Goal: Task Accomplishment & Management: Use online tool/utility

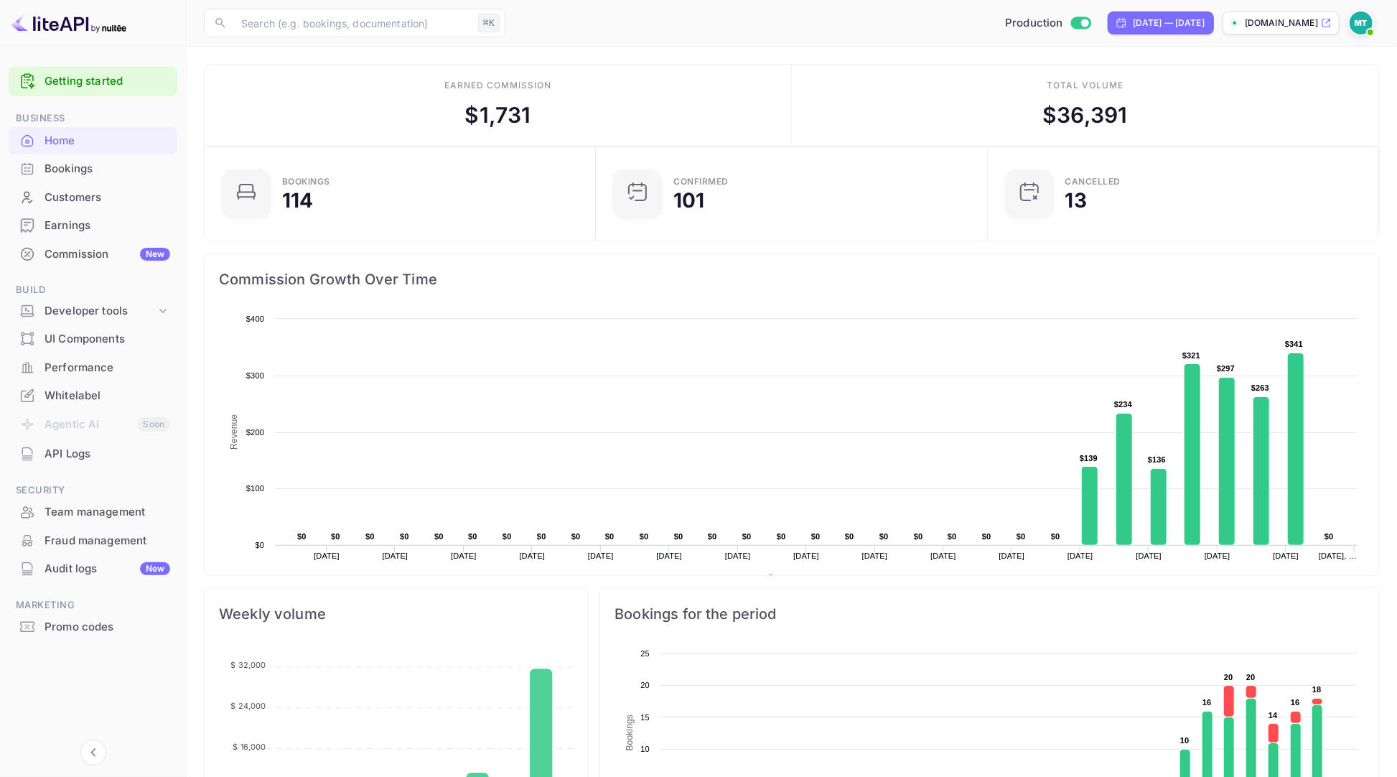
scroll to position [233, 383]
click at [707, 45] on div "​ ⌘K ​ Production [DATE] — [DATE] [DOMAIN_NAME]" at bounding box center [792, 23] width 1211 height 46
click at [78, 260] on div "Commission New" at bounding box center [108, 254] width 126 height 17
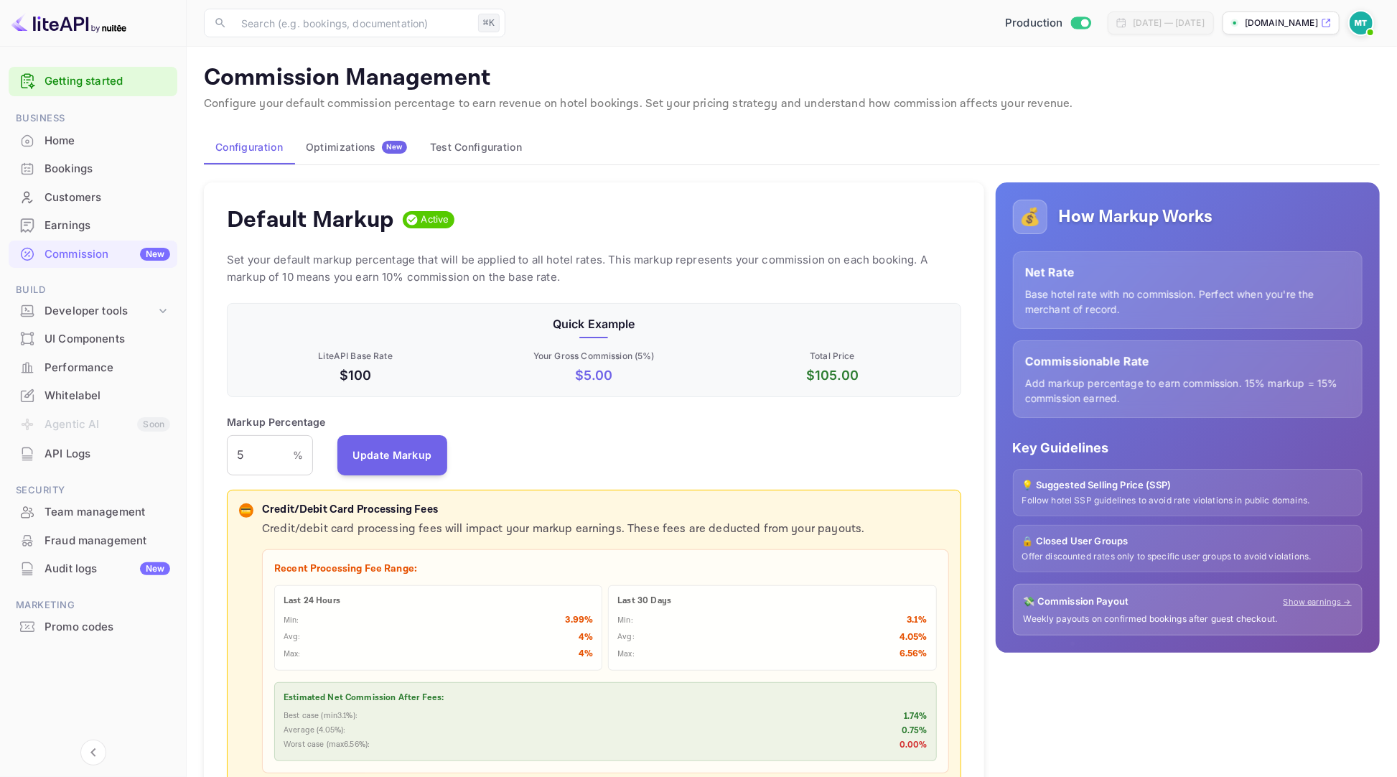
scroll to position [254, 734]
click at [488, 152] on button "Test Configuration" at bounding box center [476, 147] width 115 height 34
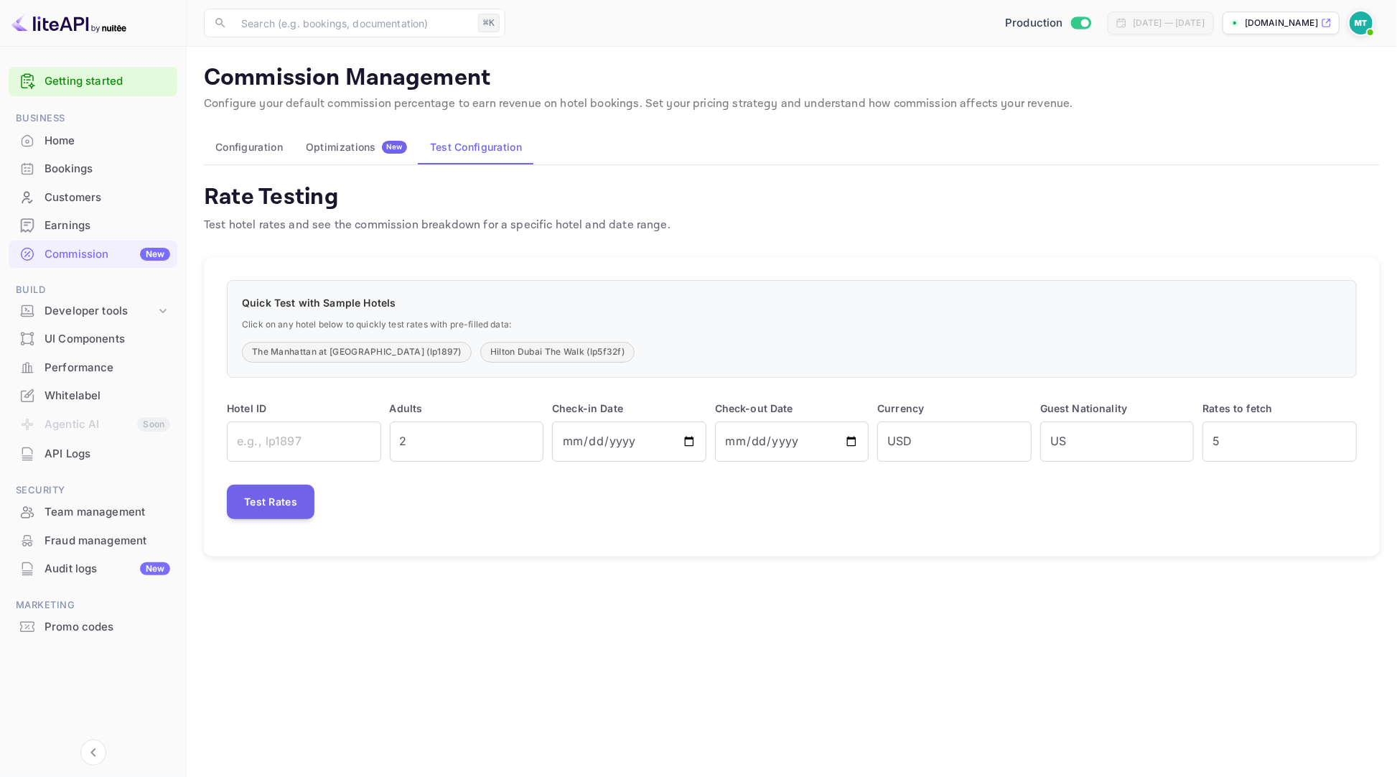
click at [348, 148] on div "Optimizations New" at bounding box center [356, 147] width 101 height 13
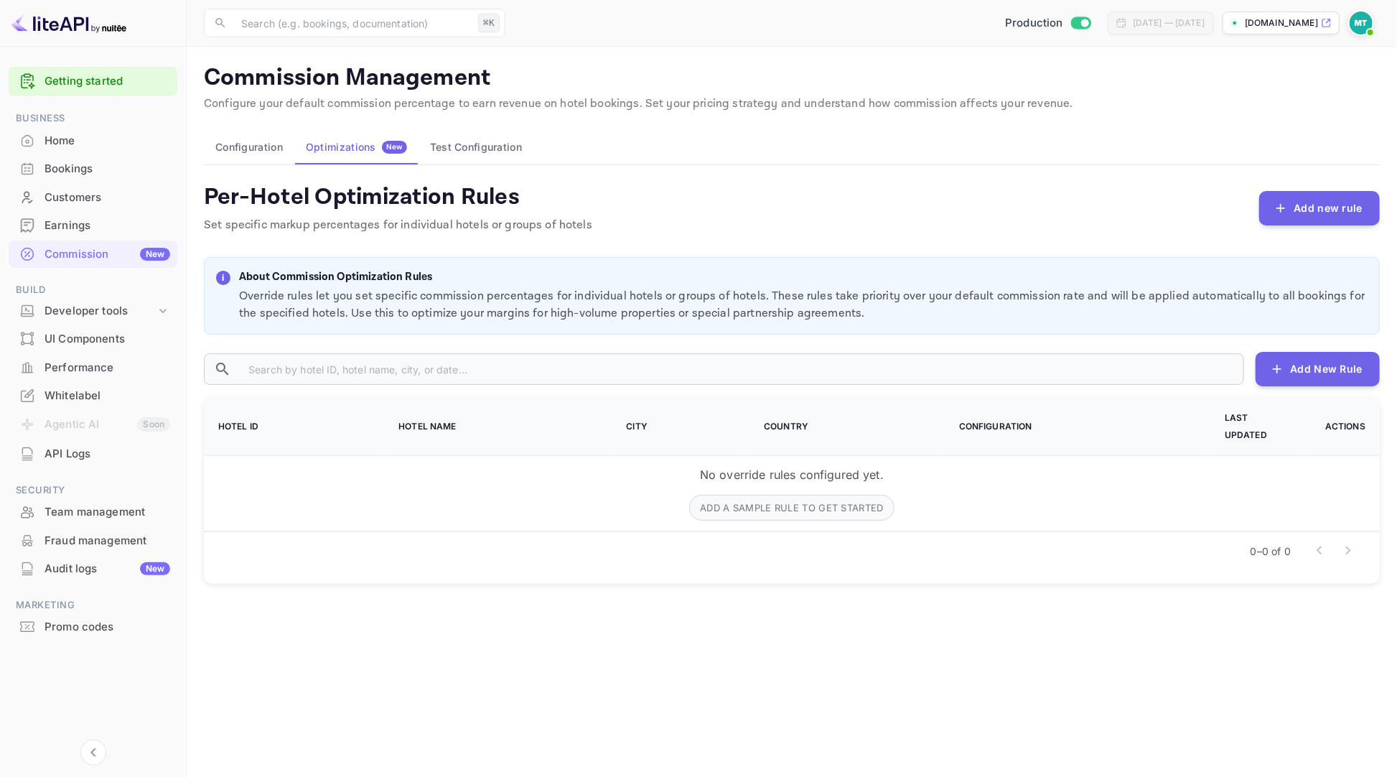
click at [249, 147] on button "Configuration" at bounding box center [249, 147] width 90 height 34
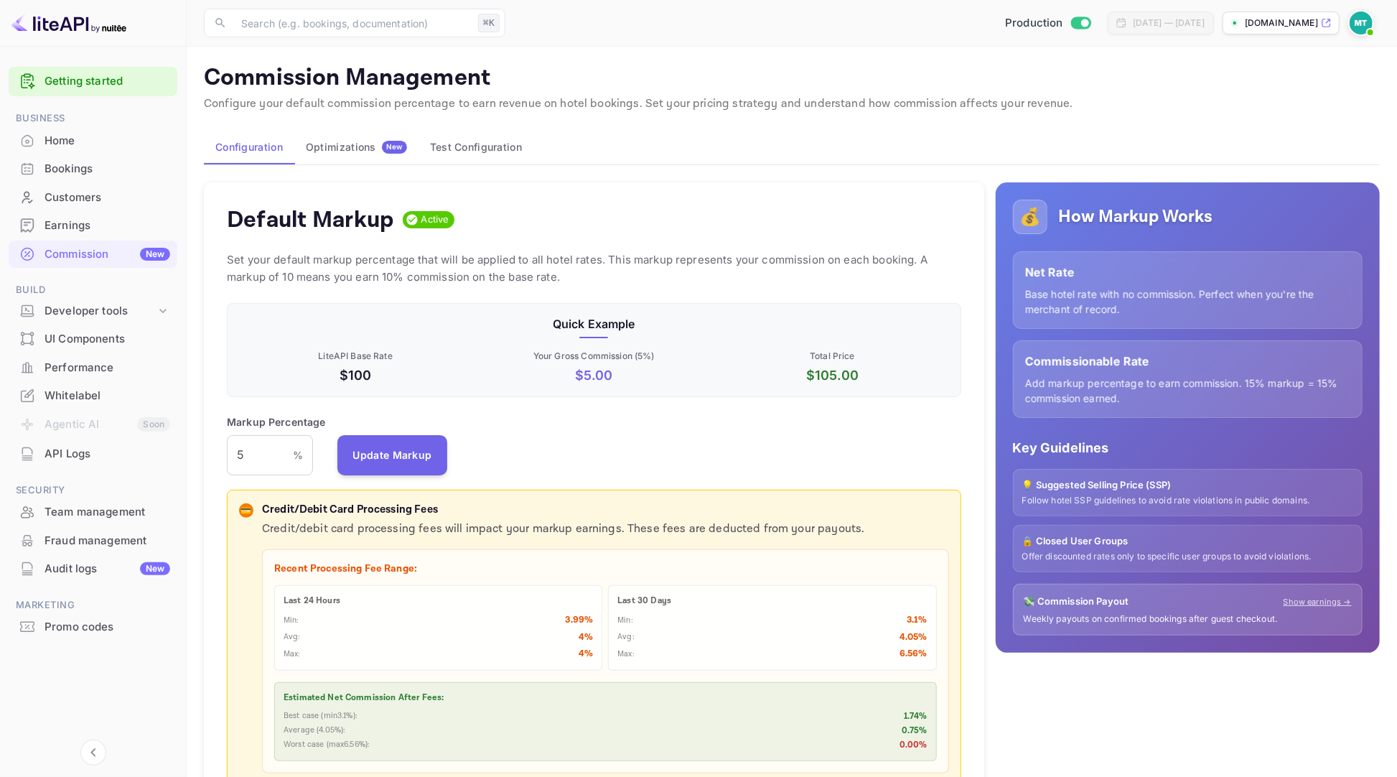
scroll to position [254, 734]
